Goal: Task Accomplishment & Management: Manage account settings

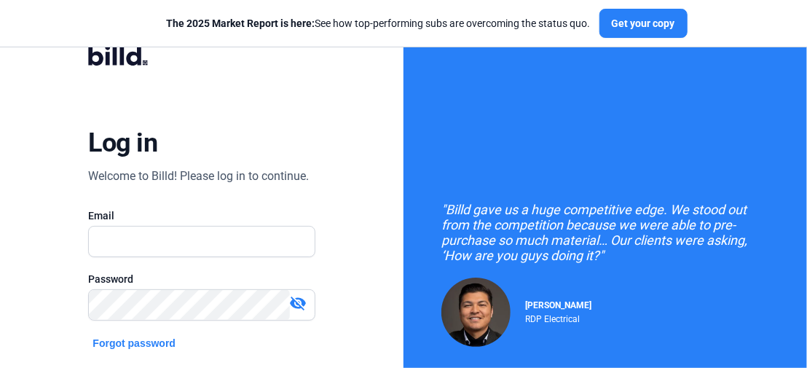
scroll to position [178, 0]
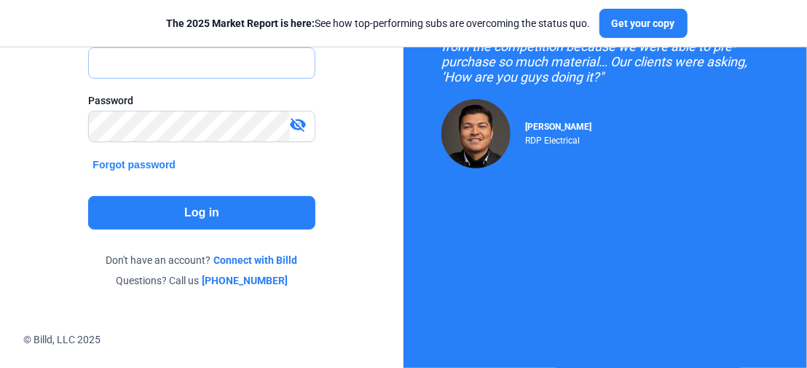
type input "[PERSON_NAME][EMAIL_ADDRESS][DOMAIN_NAME]"
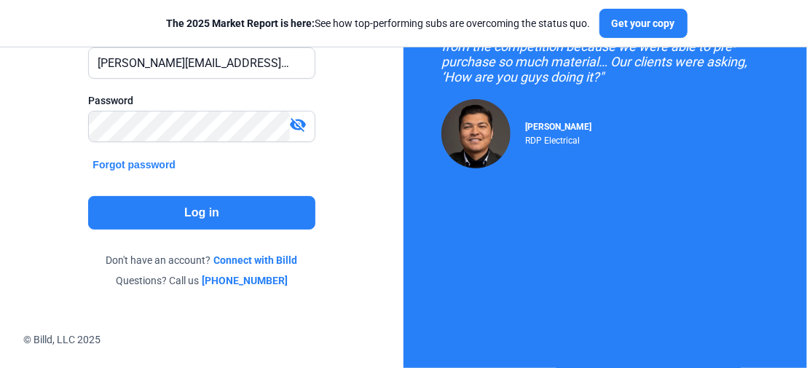
click at [208, 218] on button "Log in" at bounding box center [201, 212] width 226 height 33
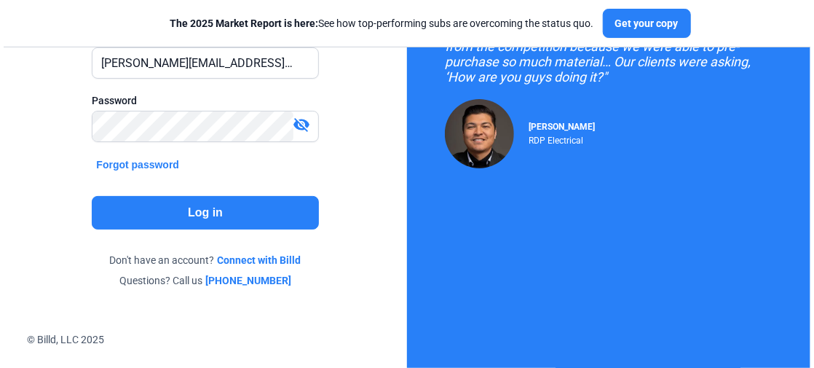
scroll to position [0, 0]
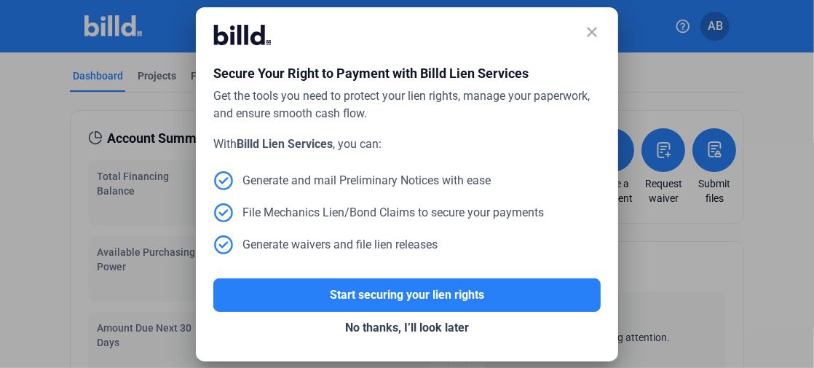
click at [585, 33] on mat-icon "close" at bounding box center [591, 31] width 17 height 17
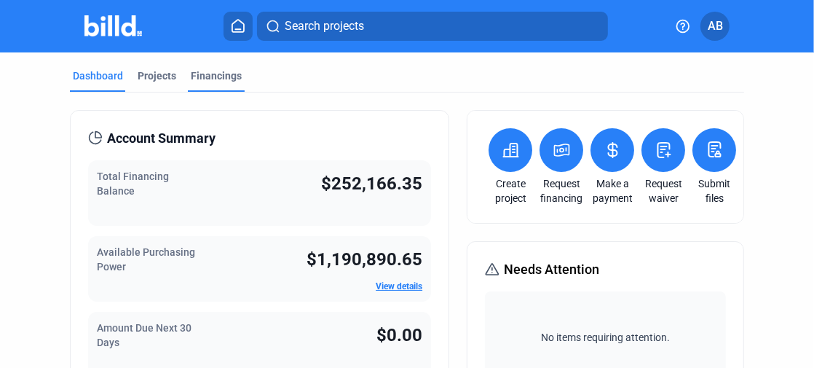
click at [204, 74] on div "Financings" at bounding box center [216, 75] width 51 height 15
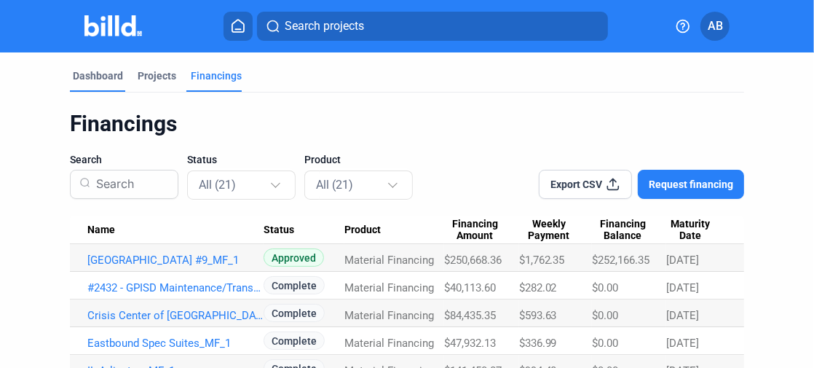
click at [103, 81] on div "Dashboard" at bounding box center [98, 75] width 50 height 15
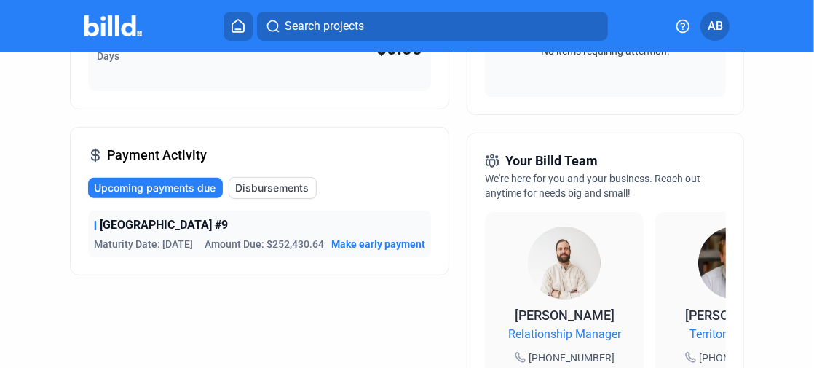
scroll to position [291, 0]
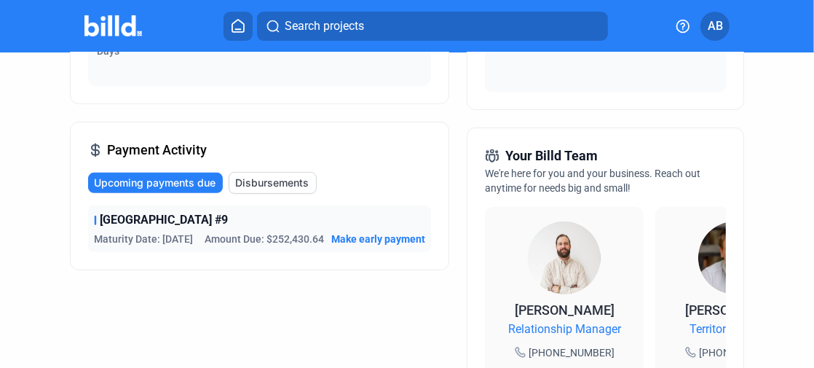
click at [247, 181] on span "Disbursements" at bounding box center [272, 182] width 74 height 15
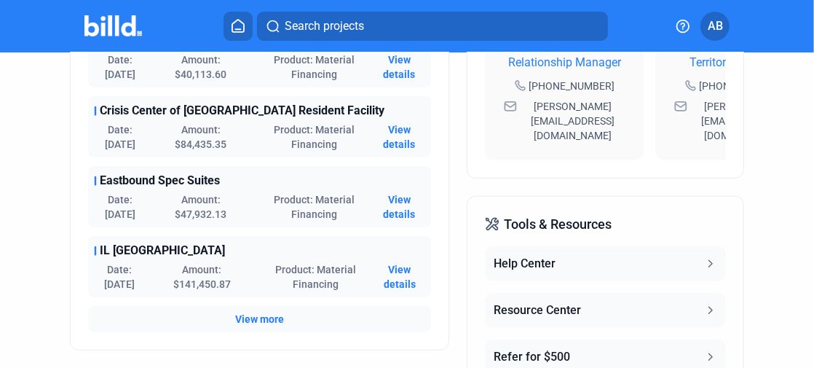
scroll to position [655, 0]
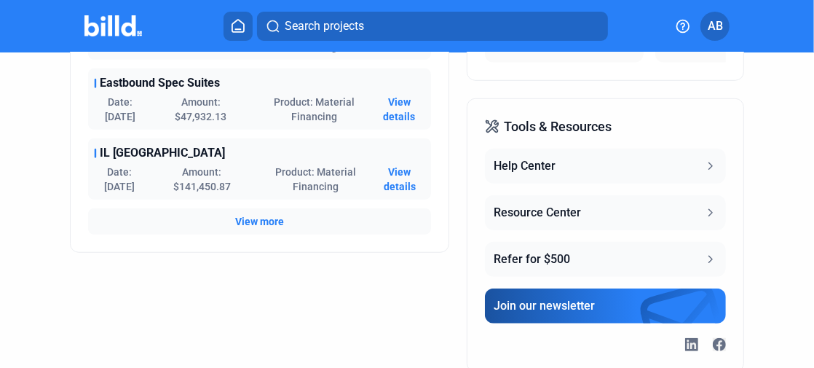
click at [245, 221] on span "View more" at bounding box center [259, 221] width 49 height 15
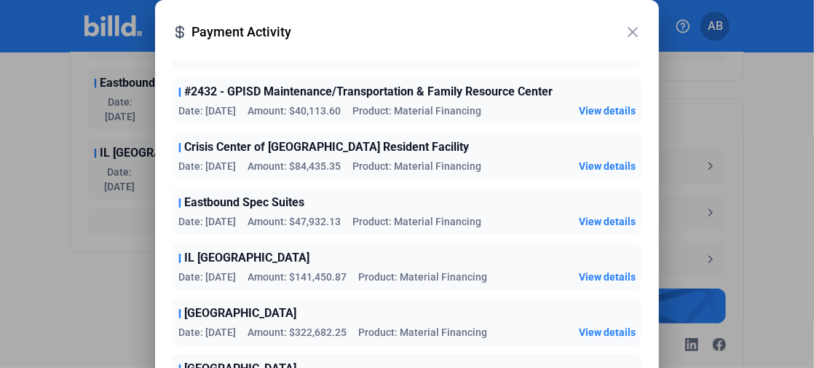
scroll to position [0, 0]
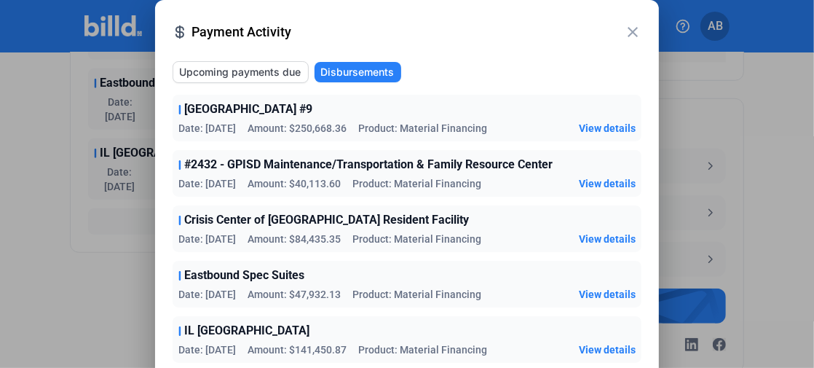
click at [372, 71] on span "Disbursements" at bounding box center [357, 72] width 74 height 15
click at [631, 31] on mat-icon "close" at bounding box center [632, 31] width 17 height 17
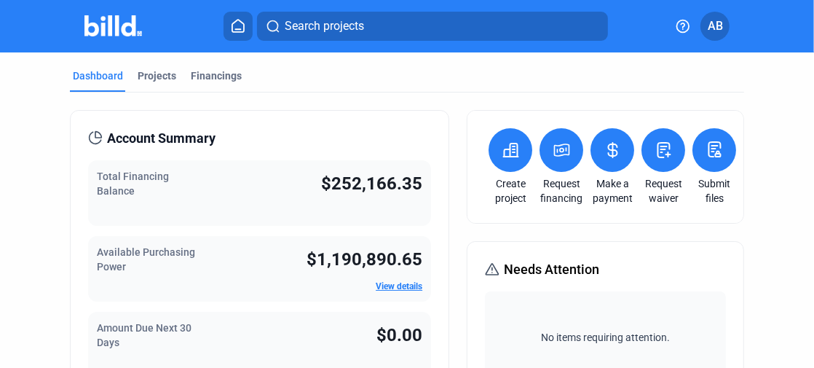
click at [710, 39] on profile-dropdown "AB" at bounding box center [715, 26] width 29 height 29
click at [717, 31] on span "AB" at bounding box center [715, 25] width 15 height 17
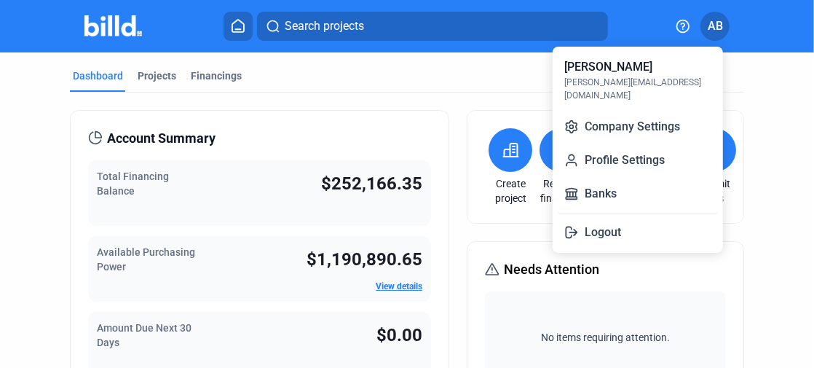
click at [765, 52] on div at bounding box center [407, 184] width 814 height 368
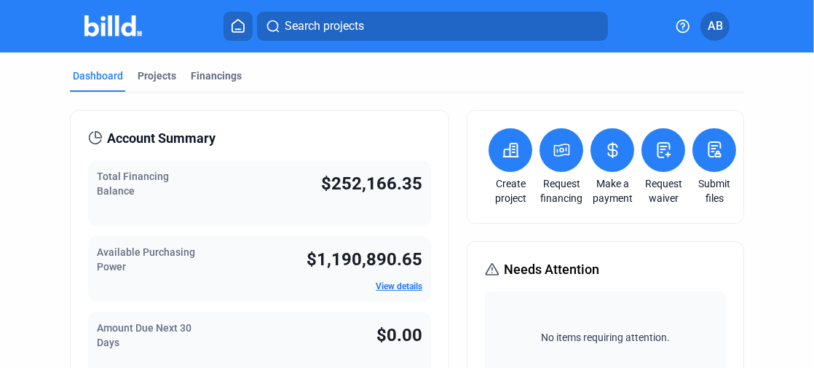
click at [227, 26] on button at bounding box center [238, 26] width 29 height 29
click at [235, 31] on icon at bounding box center [238, 26] width 15 height 14
click at [159, 71] on div "Projects" at bounding box center [157, 75] width 39 height 15
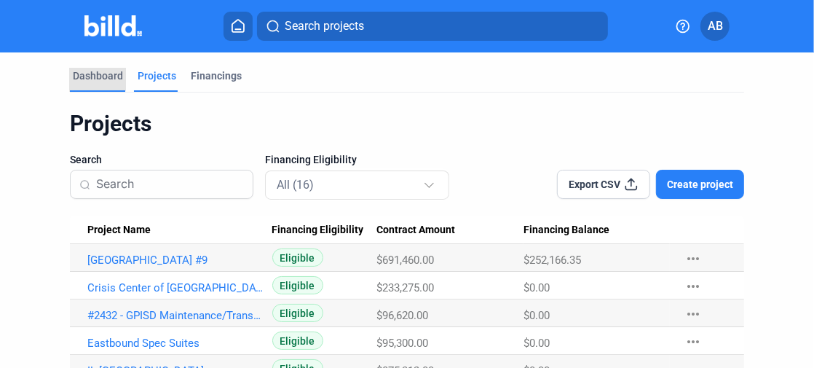
click at [91, 71] on div "Dashboard" at bounding box center [98, 75] width 50 height 15
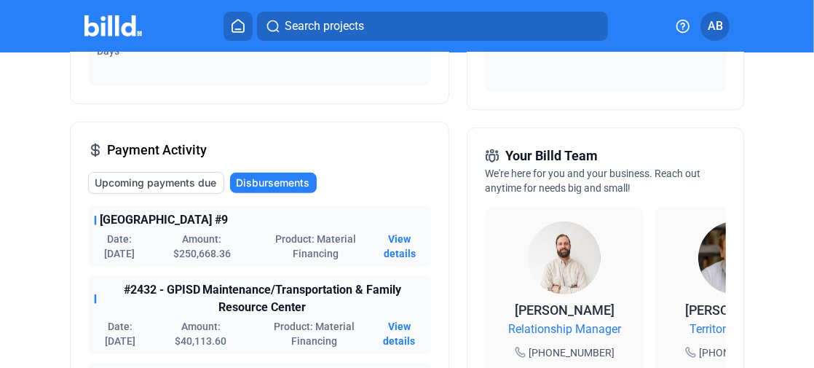
scroll to position [363, 0]
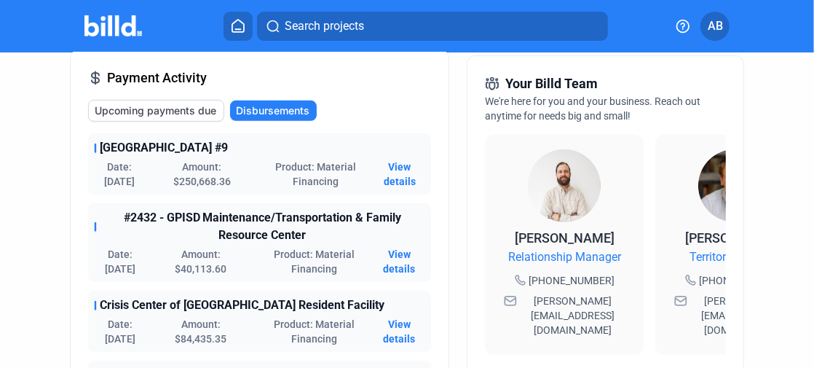
click at [176, 108] on span "Upcoming payments due" at bounding box center [156, 110] width 122 height 15
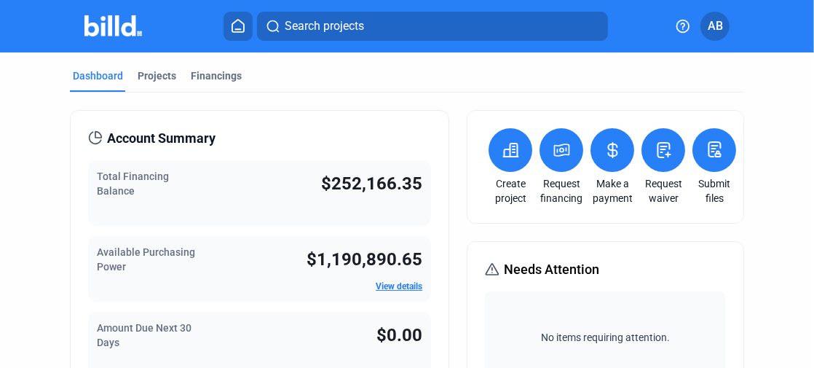
scroll to position [218, 0]
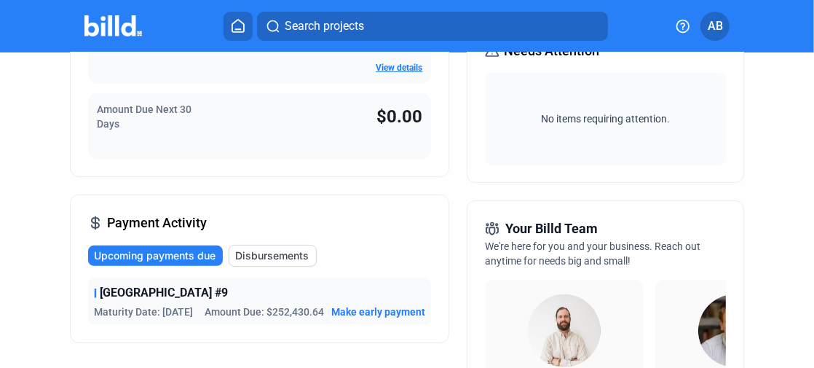
click at [178, 248] on span "Upcoming payments due" at bounding box center [155, 255] width 122 height 15
click at [351, 307] on span "Make early payment" at bounding box center [378, 311] width 94 height 15
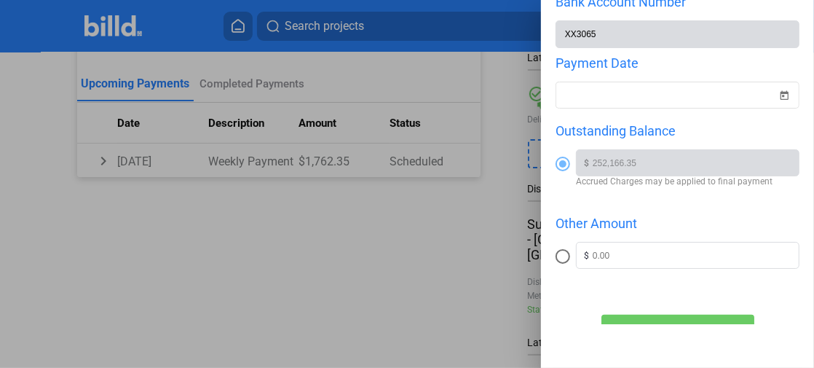
scroll to position [233, 0]
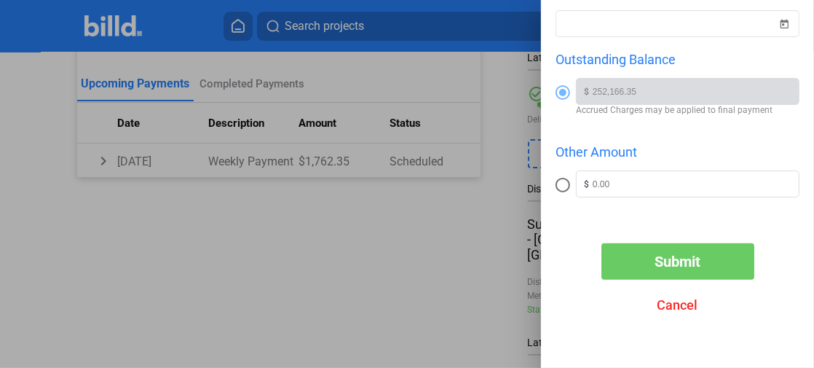
click at [689, 307] on span "Cancel" at bounding box center [678, 304] width 41 height 15
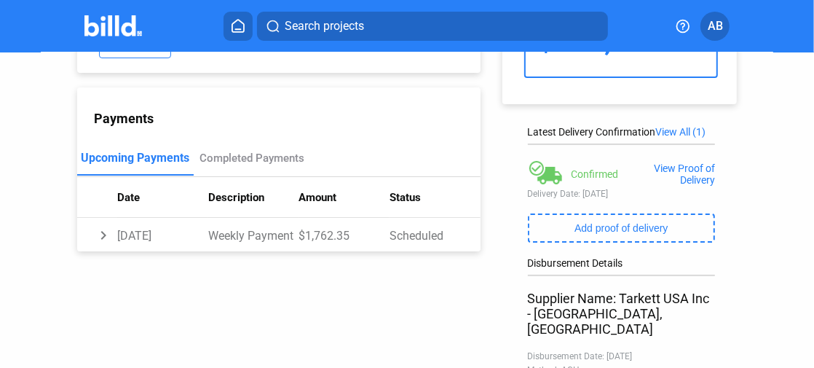
scroll to position [146, 0]
click at [278, 151] on div "Completed Payments" at bounding box center [252, 157] width 105 height 13
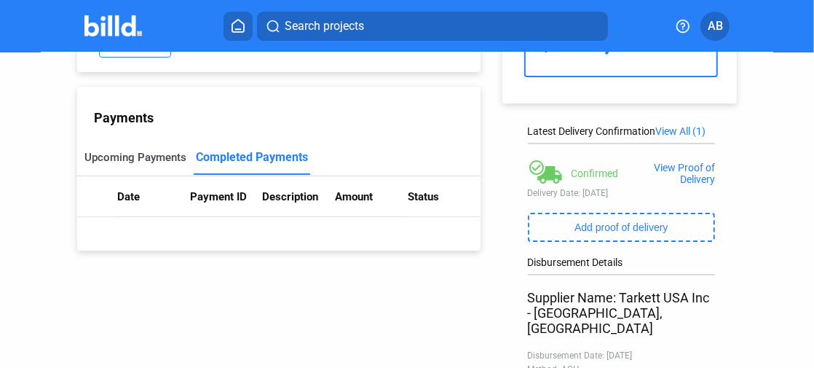
click at [149, 151] on div "Upcoming Payments" at bounding box center [135, 157] width 102 height 13
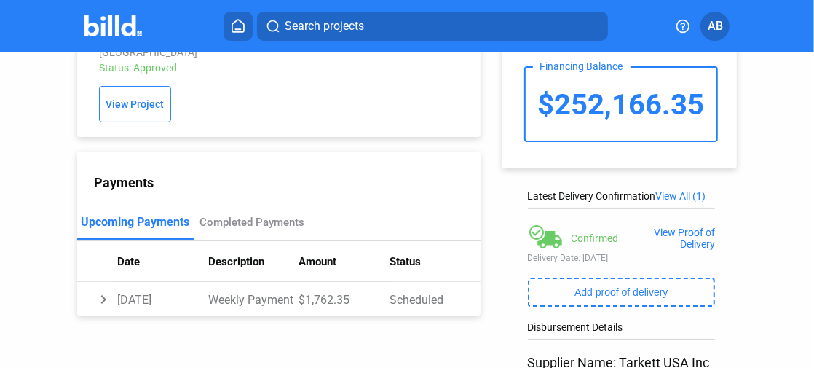
scroll to position [0, 0]
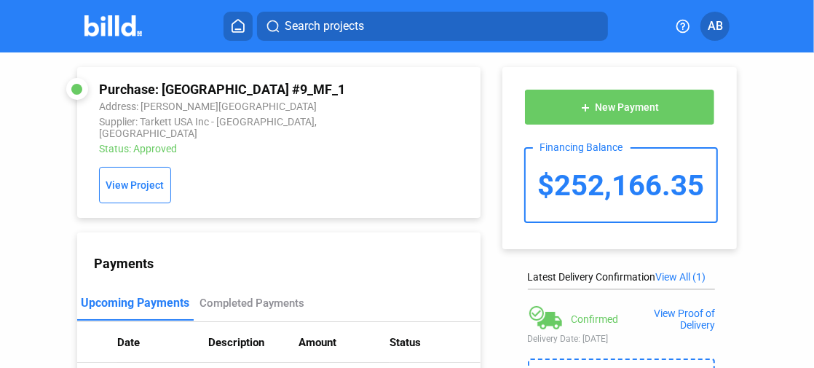
click at [242, 28] on icon at bounding box center [238, 26] width 15 height 14
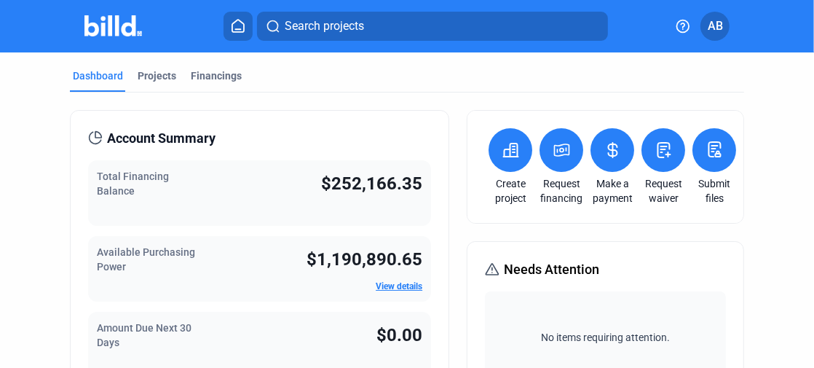
click at [615, 195] on link "Make a payment" at bounding box center [612, 190] width 51 height 29
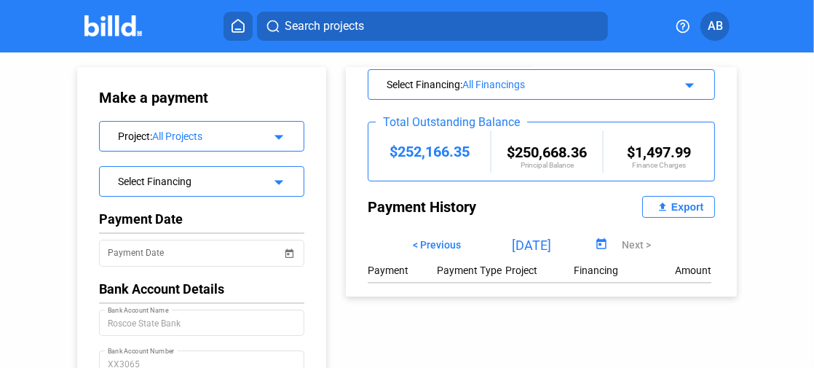
scroll to position [109, 0]
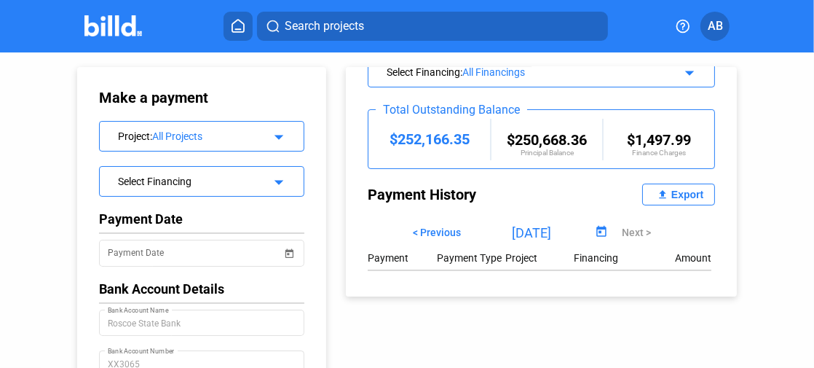
click at [443, 229] on span "< Previous" at bounding box center [437, 232] width 48 height 12
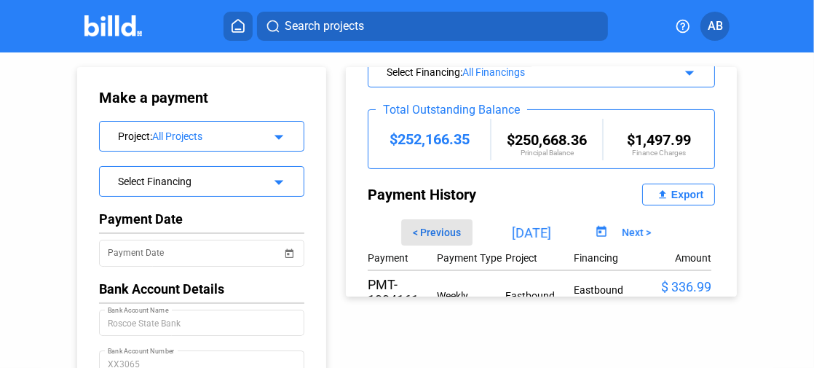
click at [443, 229] on span "< Previous" at bounding box center [437, 232] width 48 height 12
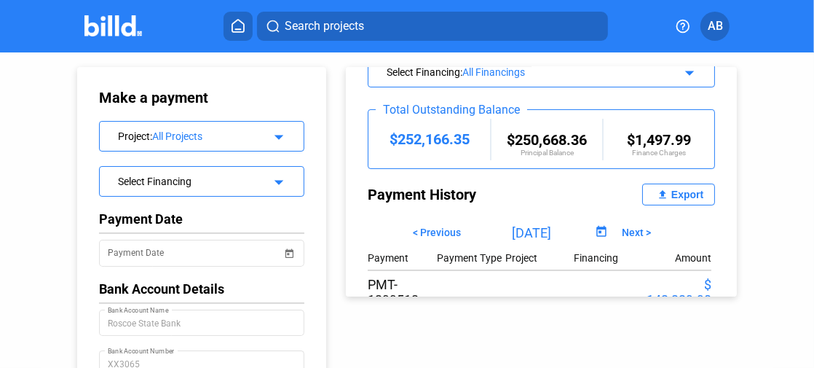
click at [443, 229] on span "< Previous" at bounding box center [437, 232] width 48 height 12
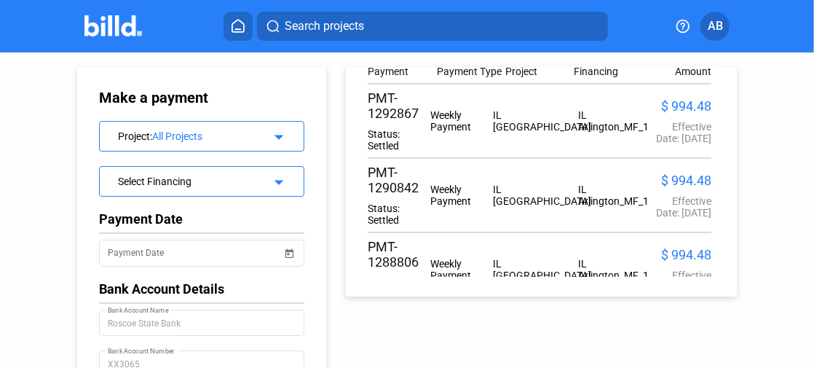
scroll to position [150, 0]
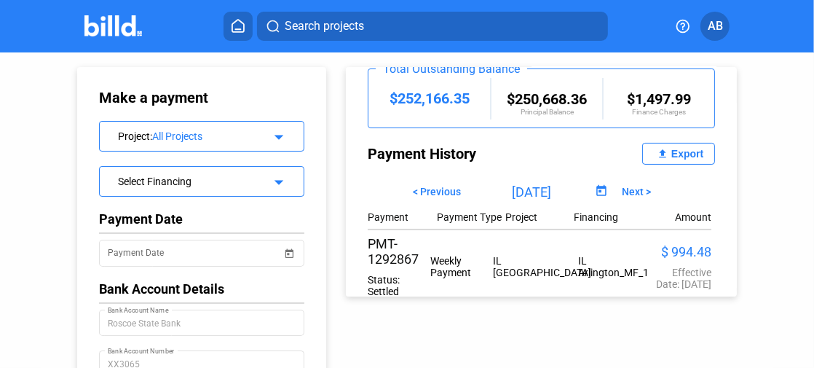
click at [622, 192] on span "Next >" at bounding box center [636, 192] width 29 height 12
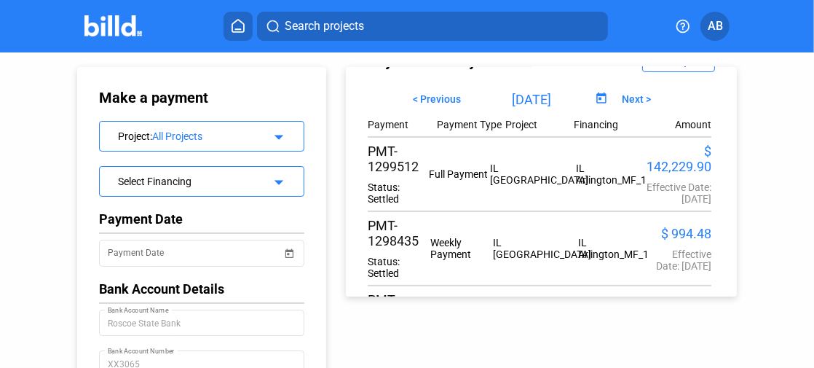
scroll to position [223, 0]
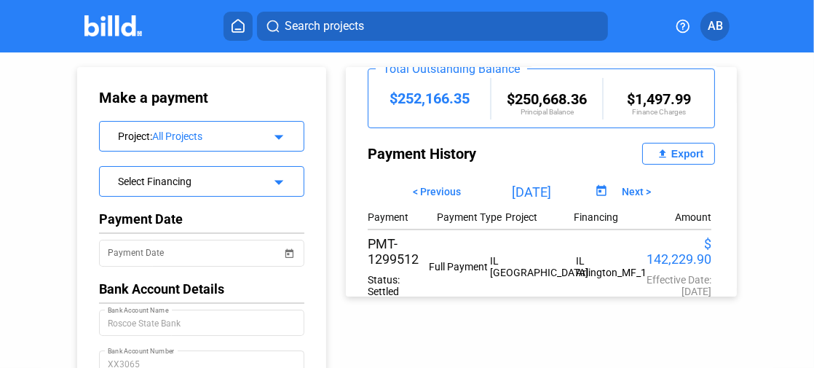
click at [629, 191] on span "Next >" at bounding box center [636, 192] width 29 height 12
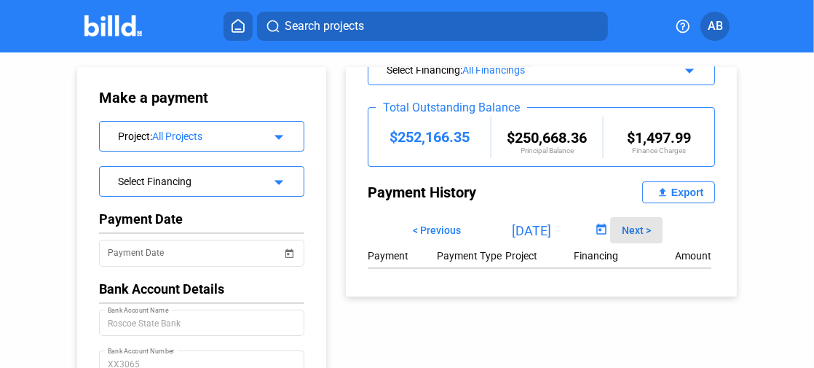
type input "[DATE]"
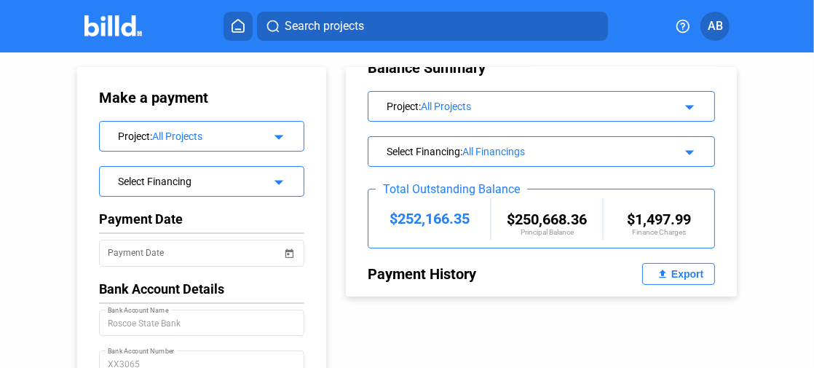
scroll to position [0, 0]
